Goal: Information Seeking & Learning: Find specific fact

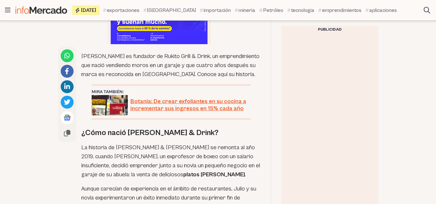
scroll to position [393, 0]
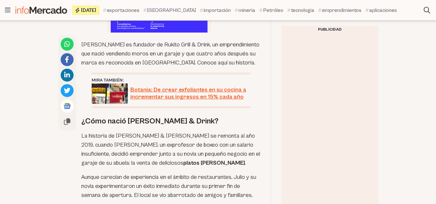
drag, startPoint x: 83, startPoint y: 30, endPoint x: 119, endPoint y: 54, distance: 43.9
click at [120, 55] on p "[PERSON_NAME] es fundador de Rukito Grill & Drink, un emprendimiento que nació …" at bounding box center [170, 53] width 179 height 27
click at [95, 40] on p "[PERSON_NAME] es fundador de Rukito Grill & Drink, un emprendimiento que nació …" at bounding box center [170, 53] width 179 height 27
drag, startPoint x: 81, startPoint y: 30, endPoint x: 104, endPoint y: 48, distance: 29.7
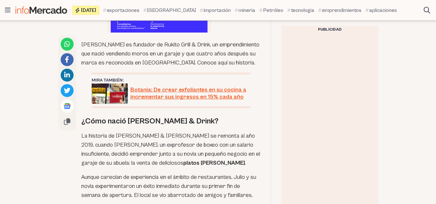
copy p "[PERSON_NAME] es fundador de Rukito Grill & Drink, un emprendimiento que nació …"
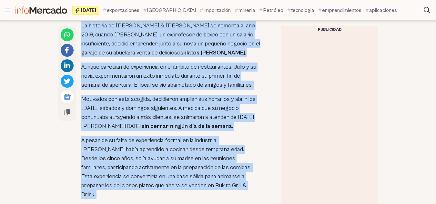
scroll to position [516, 0]
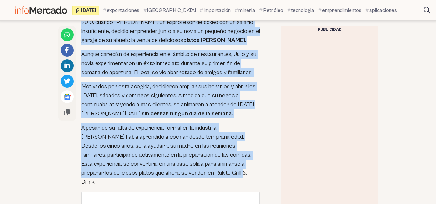
drag, startPoint x: 79, startPoint y: 114, endPoint x: 216, endPoint y: 168, distance: 147.8
copy div "¿Cómo nació Rukito Grill & Drink? La historia de Rukito Grill & Drink se remont…"
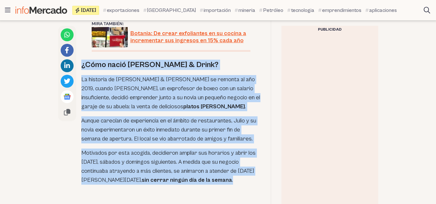
drag, startPoint x: 82, startPoint y: 59, endPoint x: 227, endPoint y: 172, distance: 184.3
copy div "¿Cómo nació Rukito Grill & Drink? La historia de Rukito Grill & Drink se remont…"
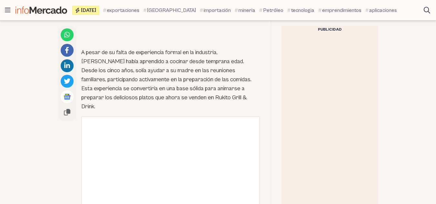
scroll to position [683, 0]
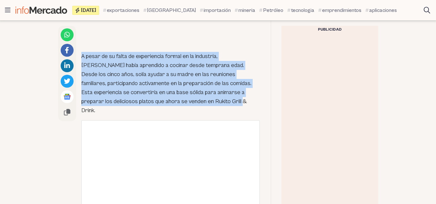
drag, startPoint x: 80, startPoint y: 49, endPoint x: 166, endPoint y: 94, distance: 97.1
copy p "A pesar de su falta de experiencia formal en la industria, [PERSON_NAME] había …"
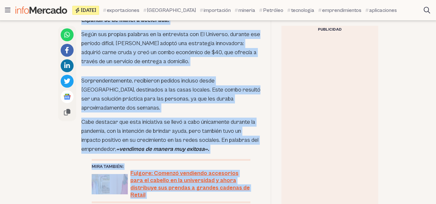
scroll to position [1148, 0]
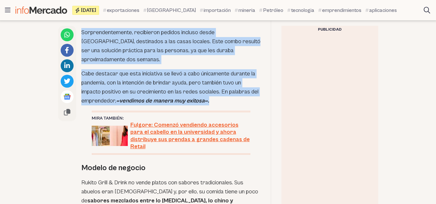
drag, startPoint x: 83, startPoint y: 97, endPoint x: 210, endPoint y: 87, distance: 127.4
copy div "La pandemia como impulso para crecer Para Chang, la pandemia no supuso un obstá…"
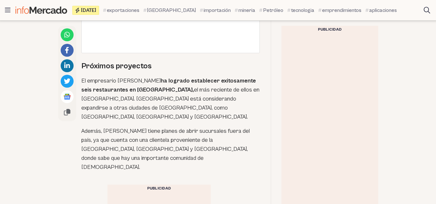
scroll to position [1677, 0]
